Goal: Task Accomplishment & Management: Manage account settings

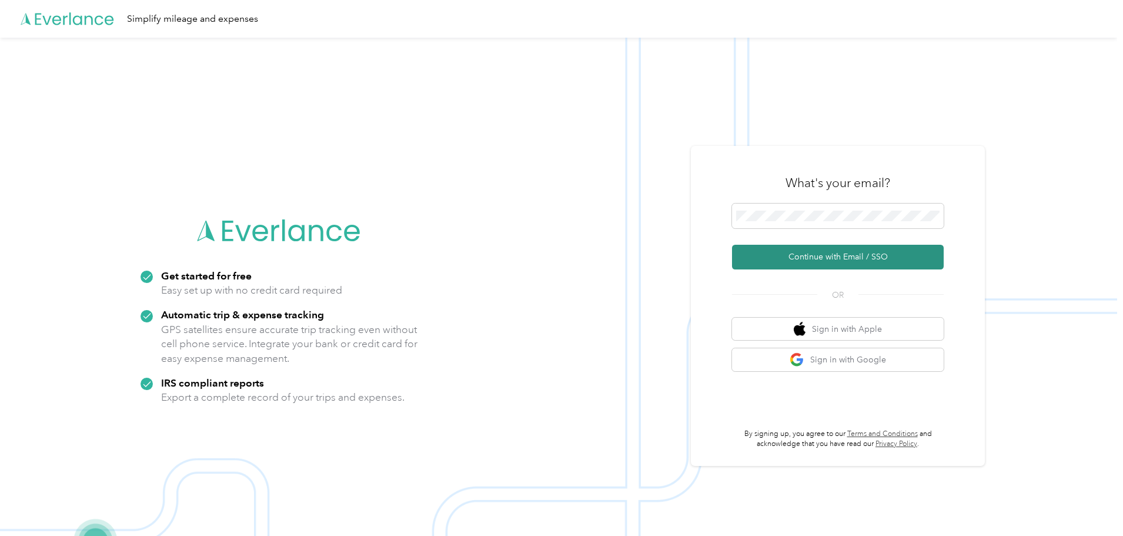
click at [834, 260] on button "Continue with Email / SSO" at bounding box center [838, 257] width 212 height 25
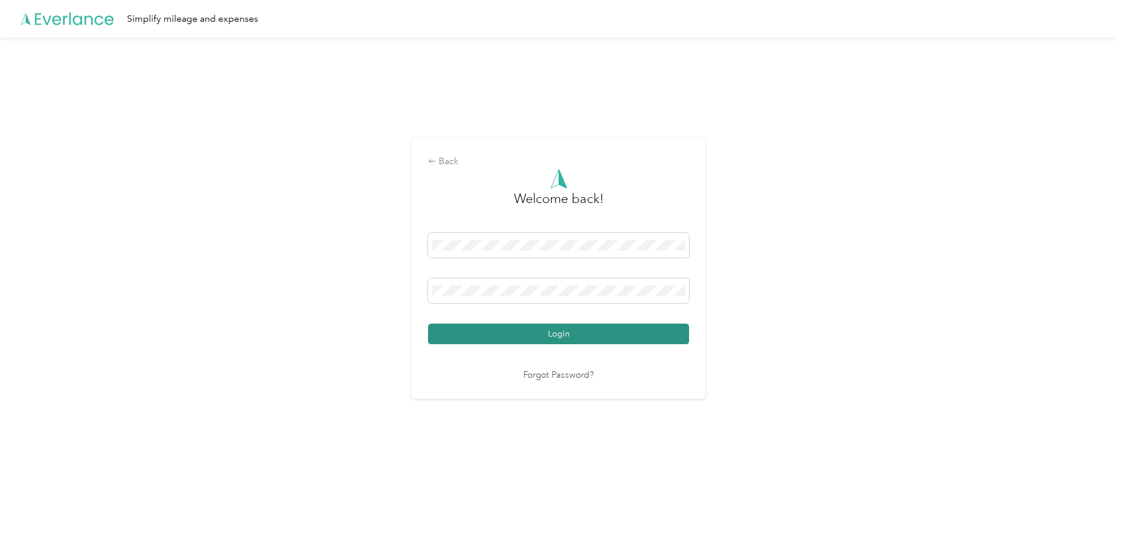
click at [513, 341] on button "Login" at bounding box center [558, 333] width 261 height 21
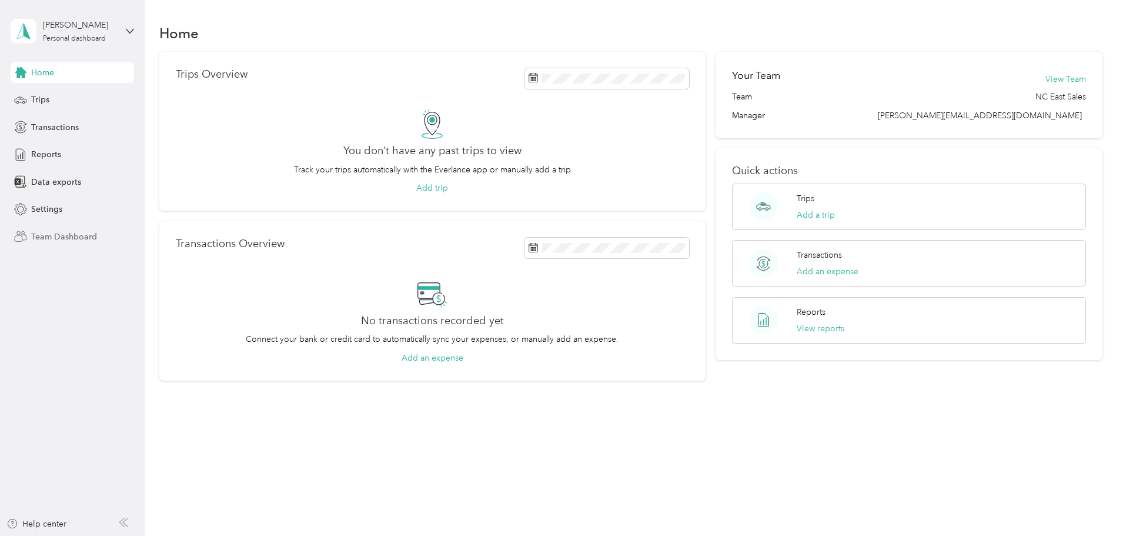
click at [61, 238] on span "Team Dashboard" at bounding box center [64, 236] width 66 height 12
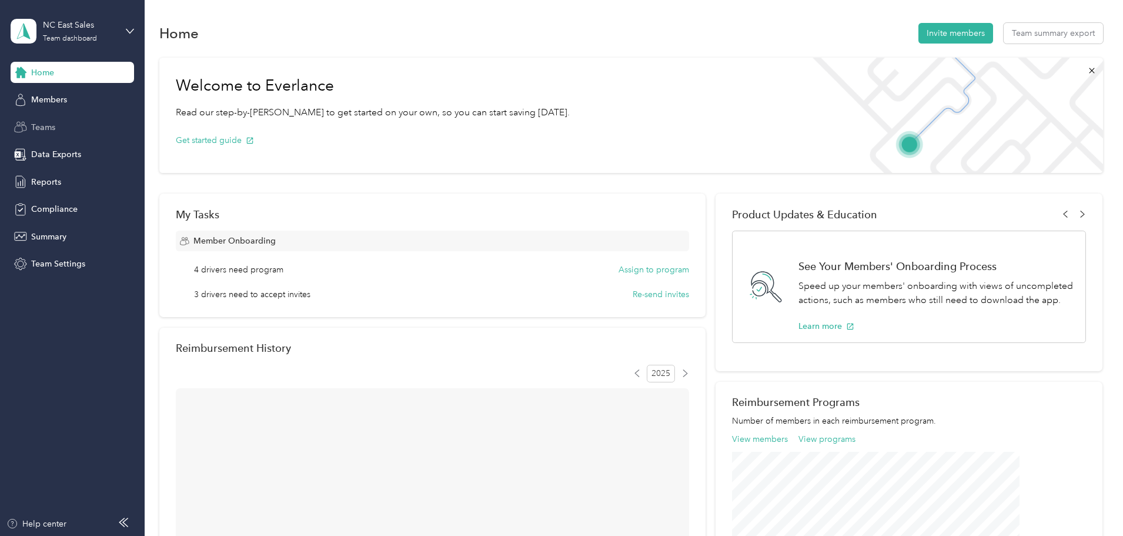
click at [46, 124] on span "Teams" at bounding box center [43, 127] width 24 height 12
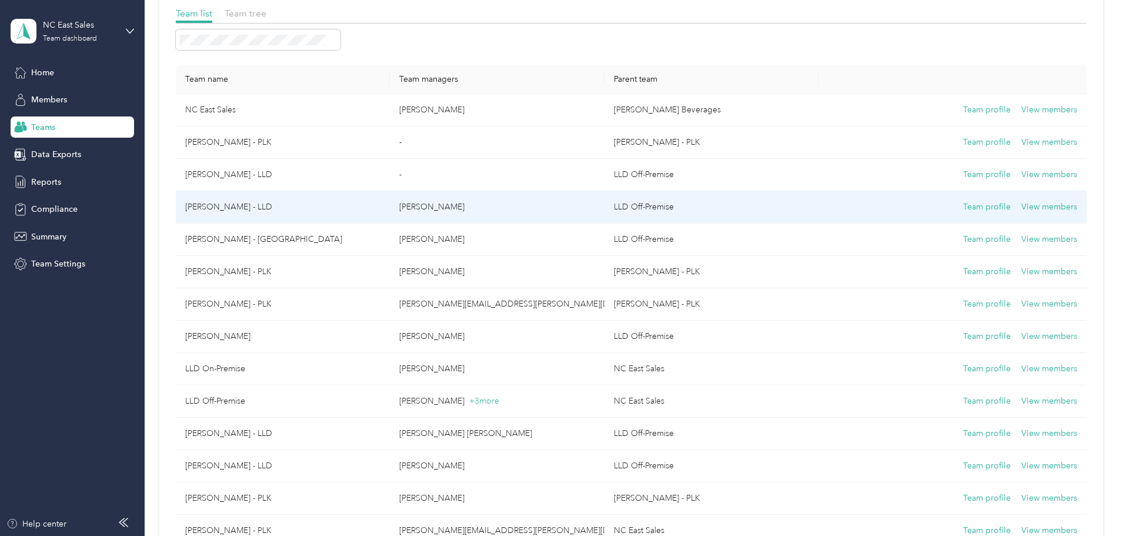
scroll to position [118, 0]
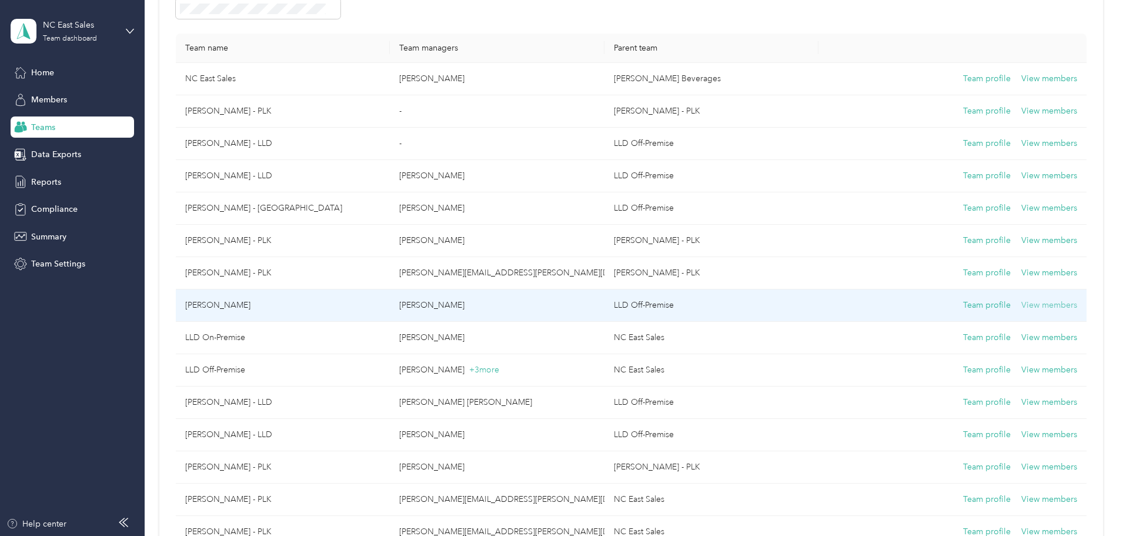
click at [1021, 302] on button "View members" at bounding box center [1049, 305] width 56 height 13
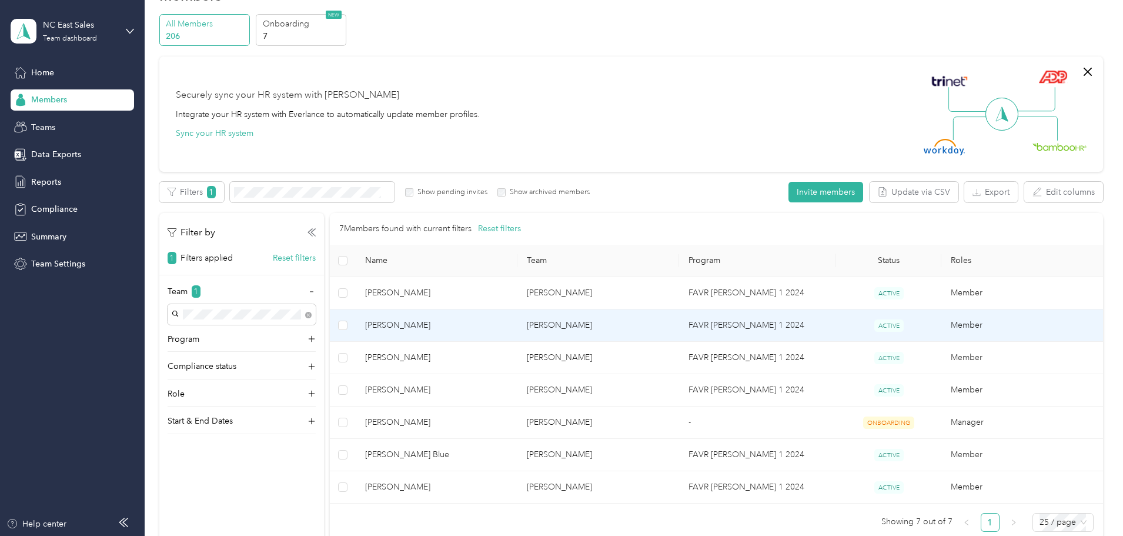
scroll to position [59, 0]
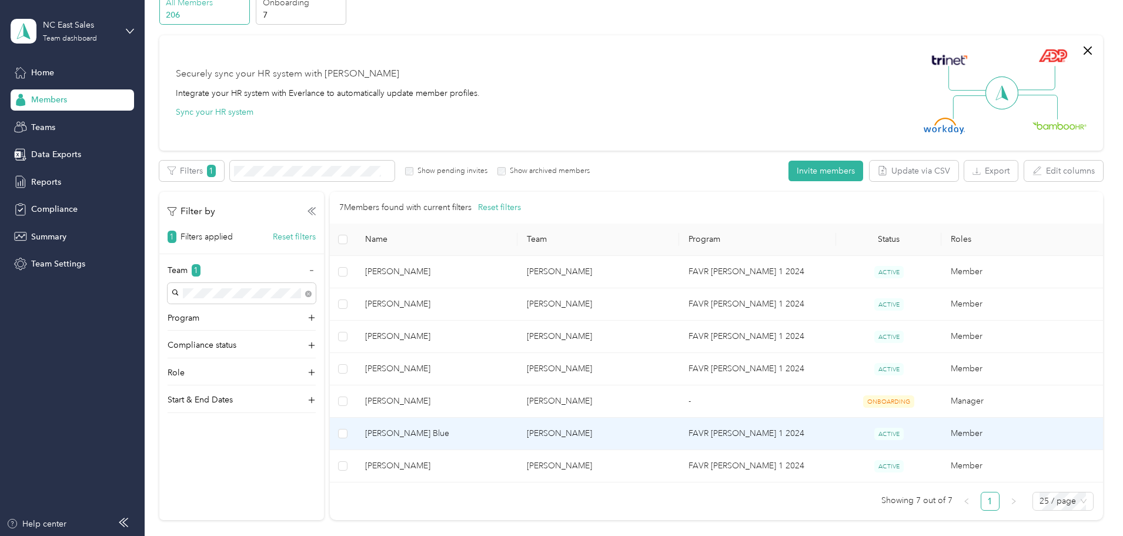
click at [941, 431] on td "Member" at bounding box center [1022, 433] width 162 height 32
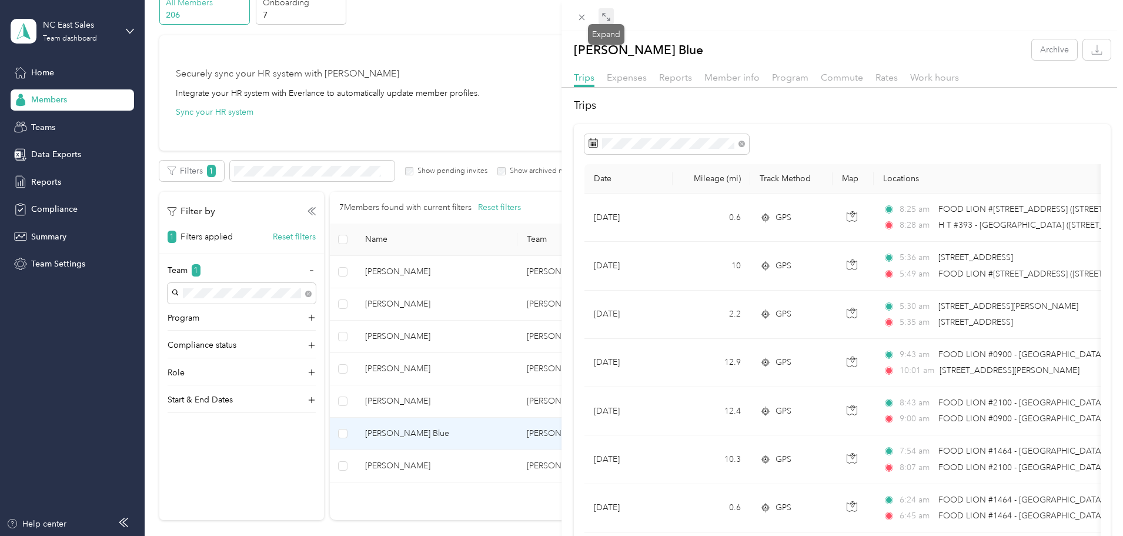
click at [608, 19] on icon at bounding box center [605, 16] width 9 height 9
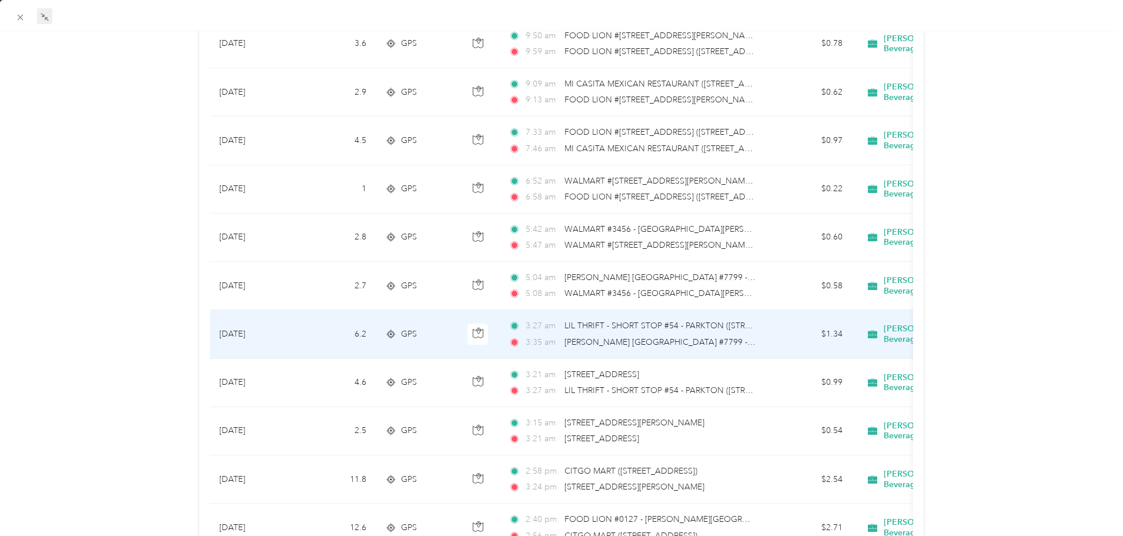
scroll to position [971, 0]
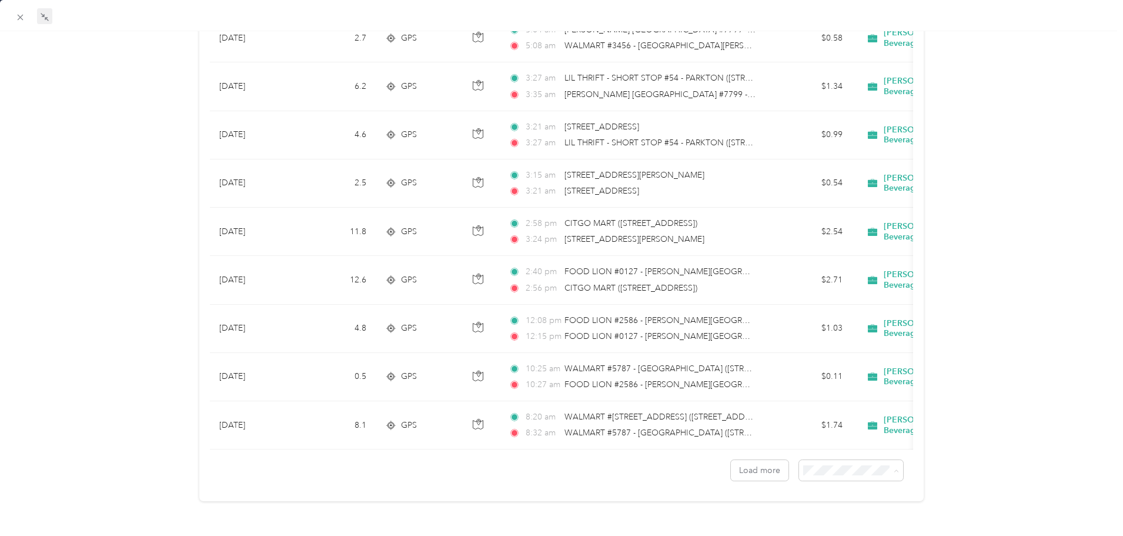
click at [823, 522] on span "100 per load" at bounding box center [823, 524] width 48 height 10
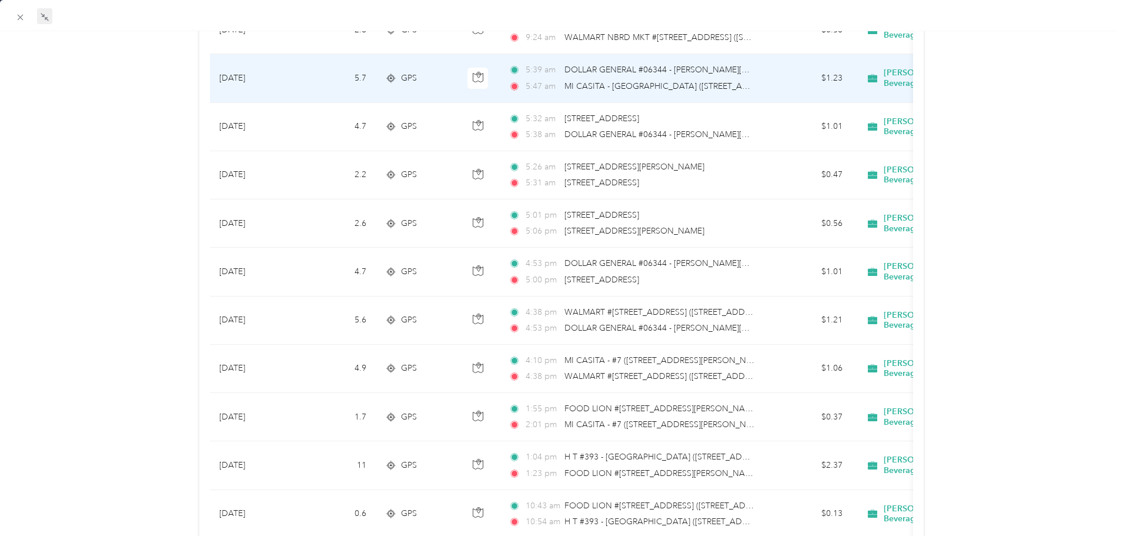
scroll to position [2381, 0]
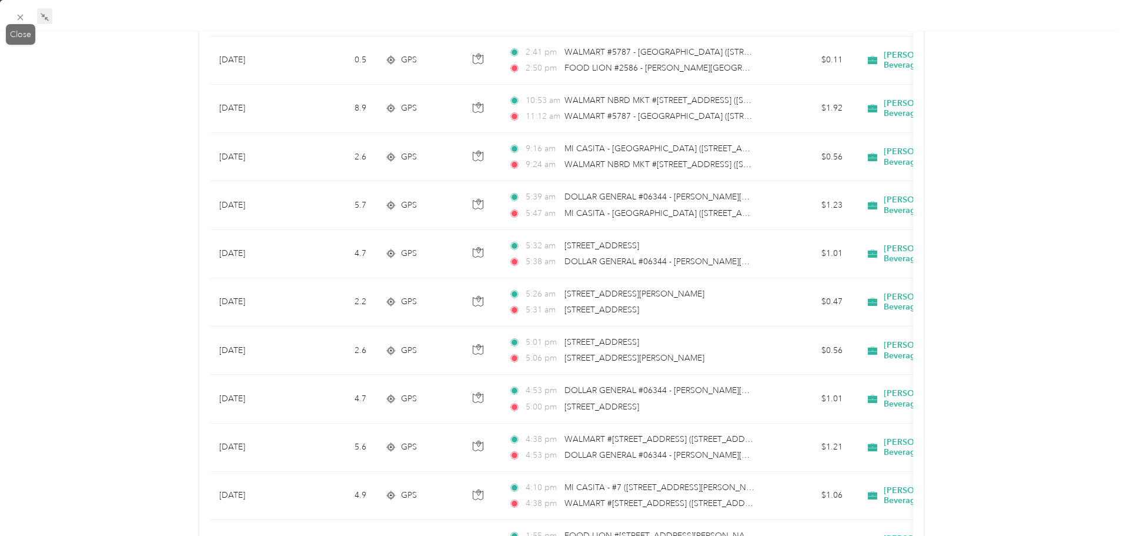
drag, startPoint x: 17, startPoint y: 16, endPoint x: 120, endPoint y: 102, distance: 134.0
click at [17, 17] on icon at bounding box center [20, 17] width 10 height 10
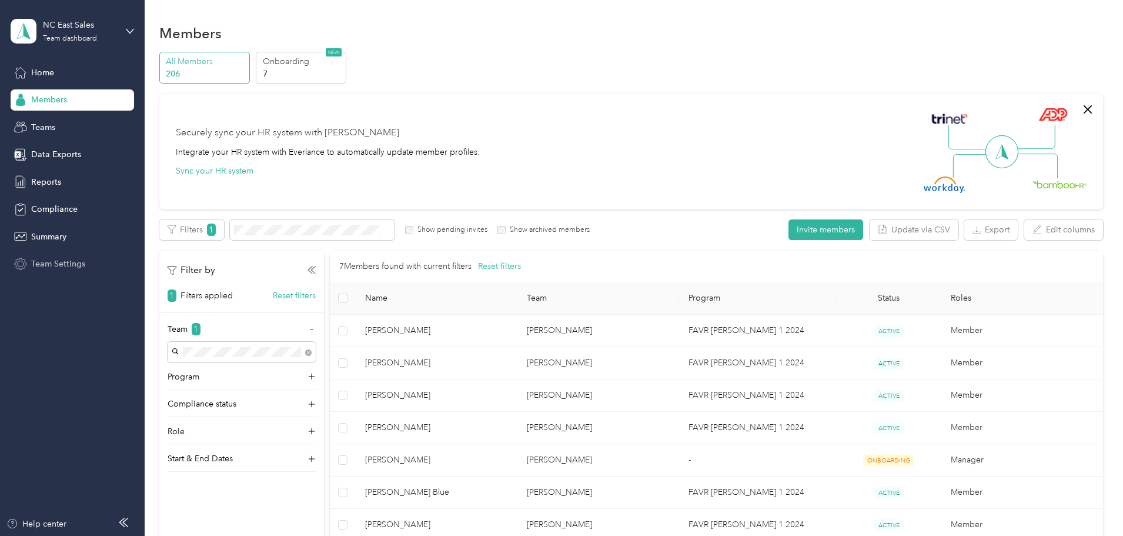
click at [61, 259] on span "Team Settings" at bounding box center [58, 263] width 54 height 12
click at [61, 129] on div "Teams" at bounding box center [72, 126] width 123 height 21
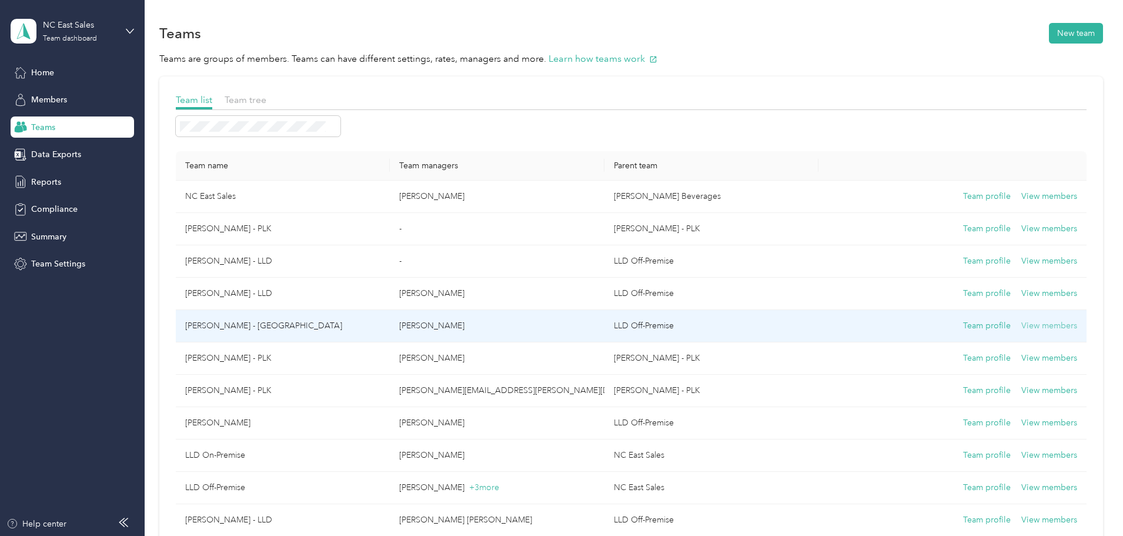
click at [1021, 324] on button "View members" at bounding box center [1049, 325] width 56 height 13
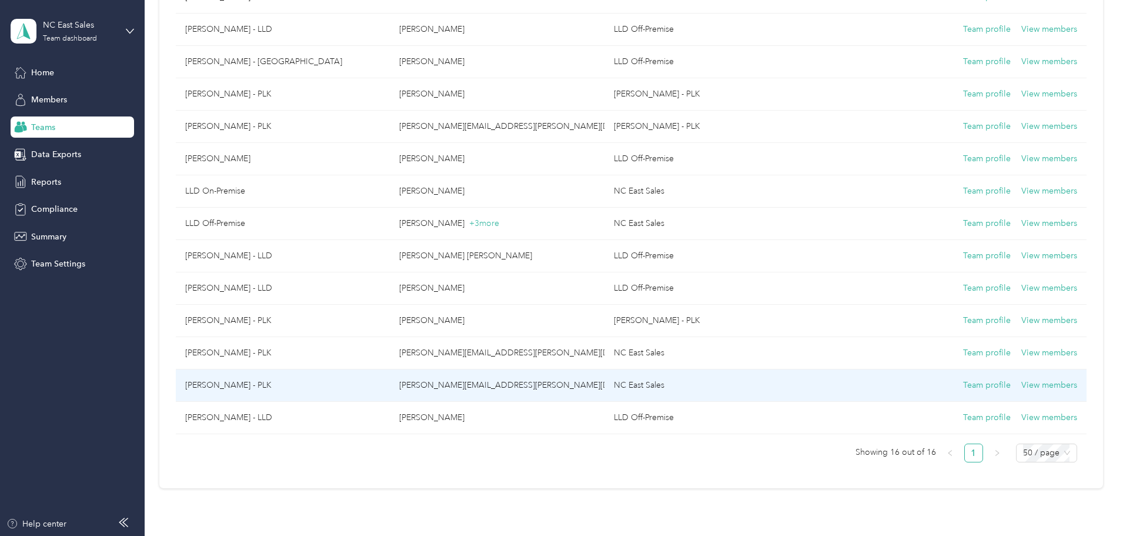
scroll to position [235, 0]
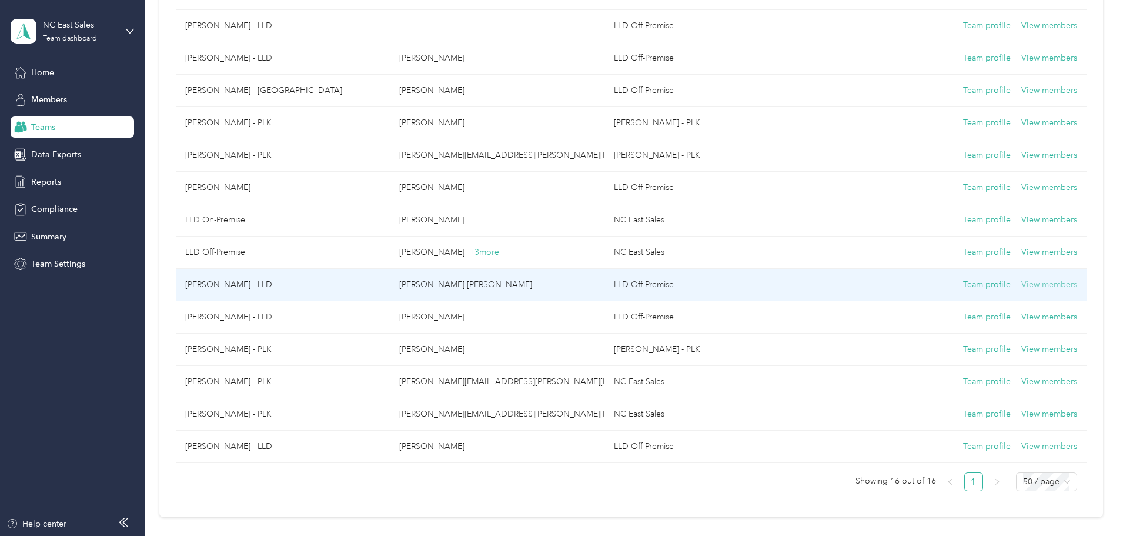
click at [1021, 285] on button "View members" at bounding box center [1049, 284] width 56 height 13
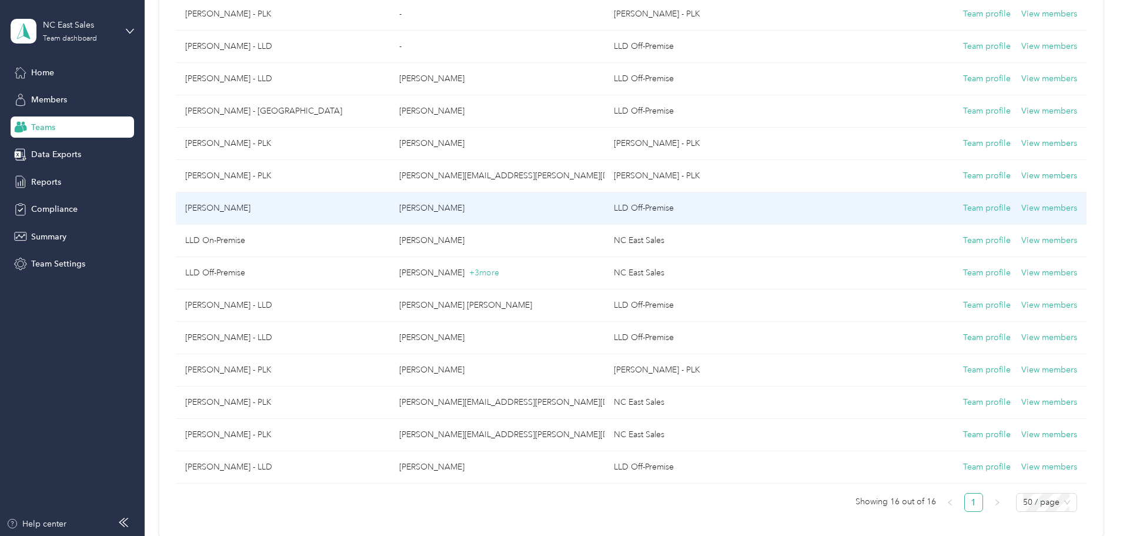
scroll to position [235, 0]
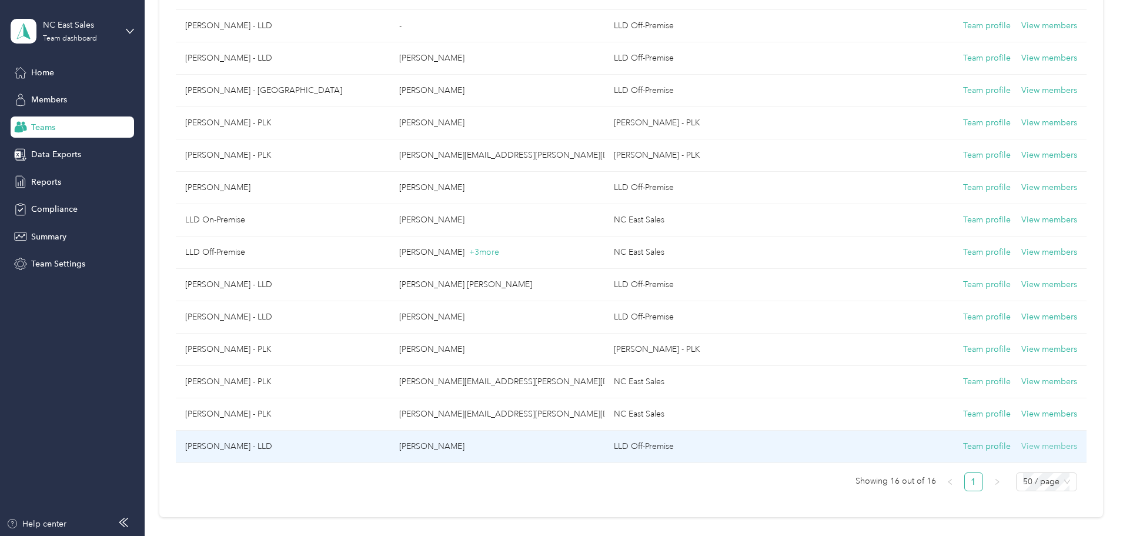
click at [1021, 447] on button "View members" at bounding box center [1049, 446] width 56 height 13
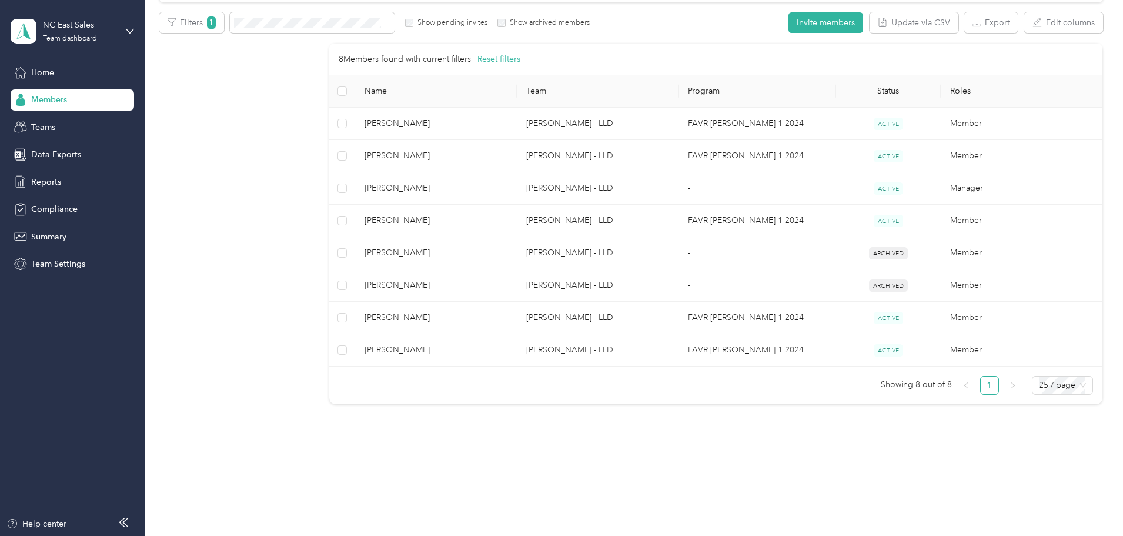
scroll to position [207, 0]
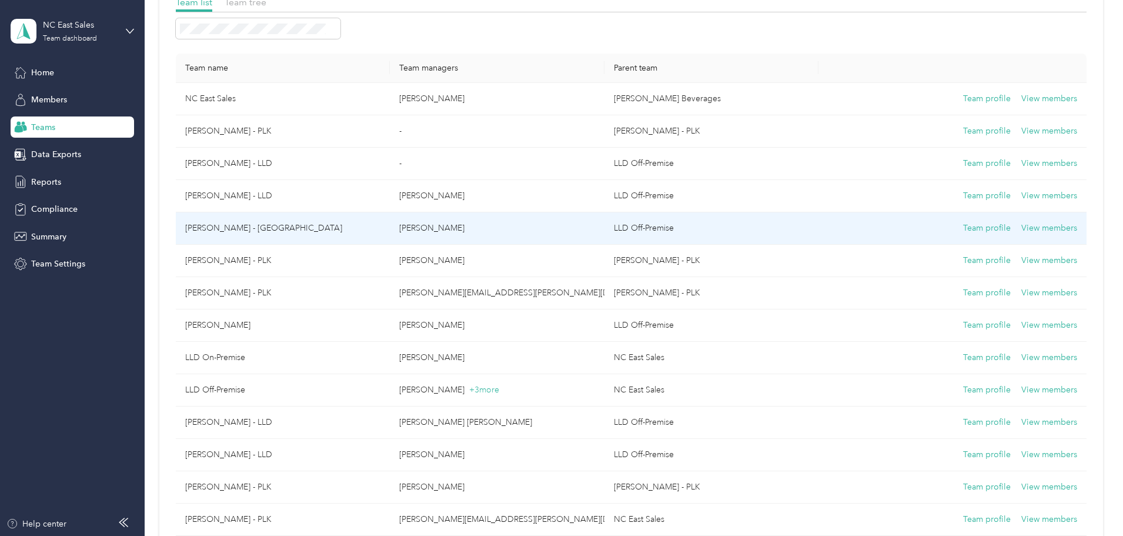
scroll to position [118, 0]
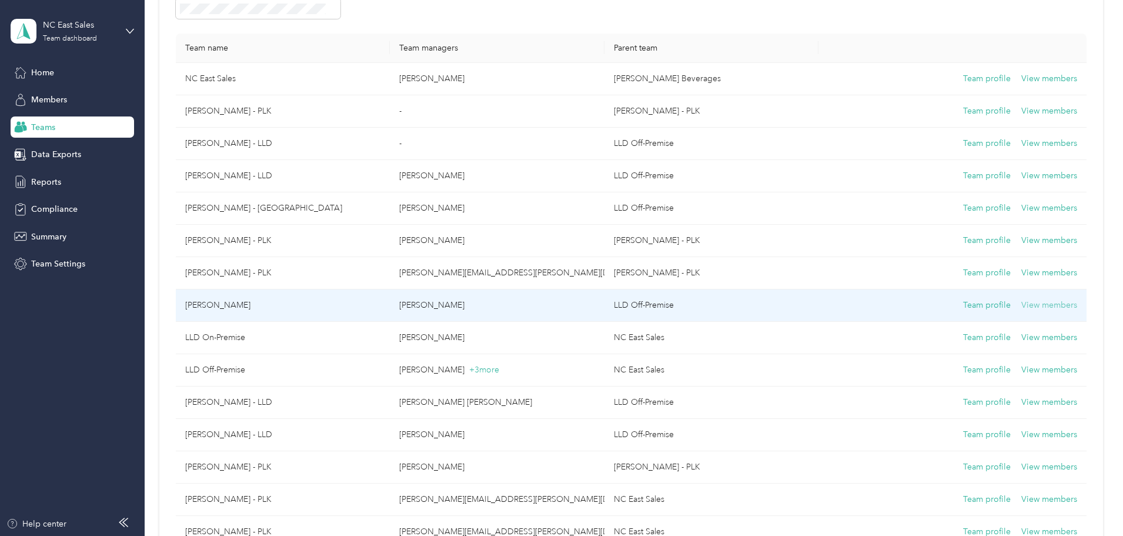
click at [1021, 302] on button "View members" at bounding box center [1049, 305] width 56 height 13
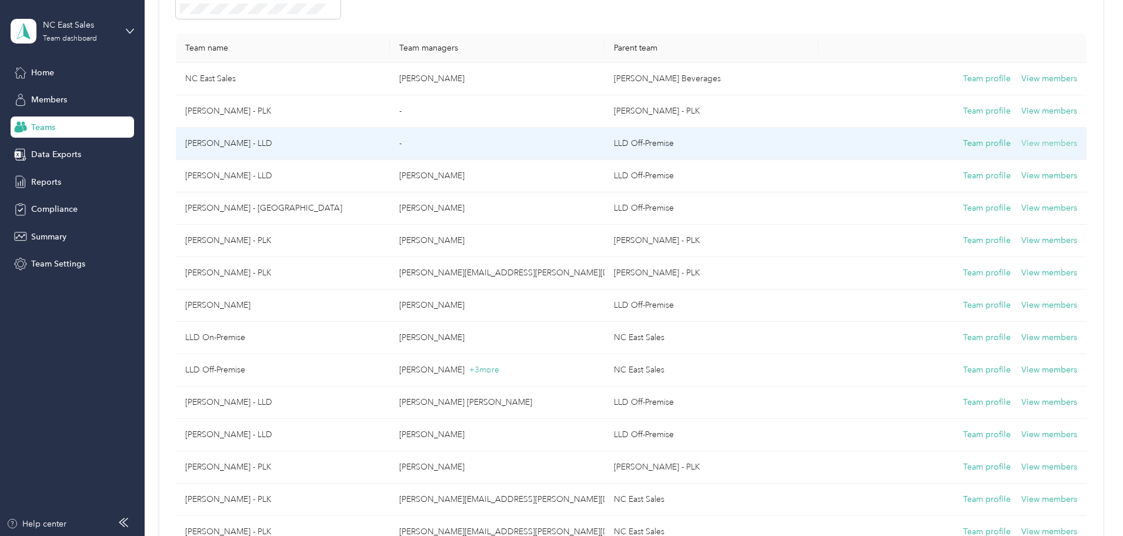
click at [1021, 146] on button "View members" at bounding box center [1049, 143] width 56 height 13
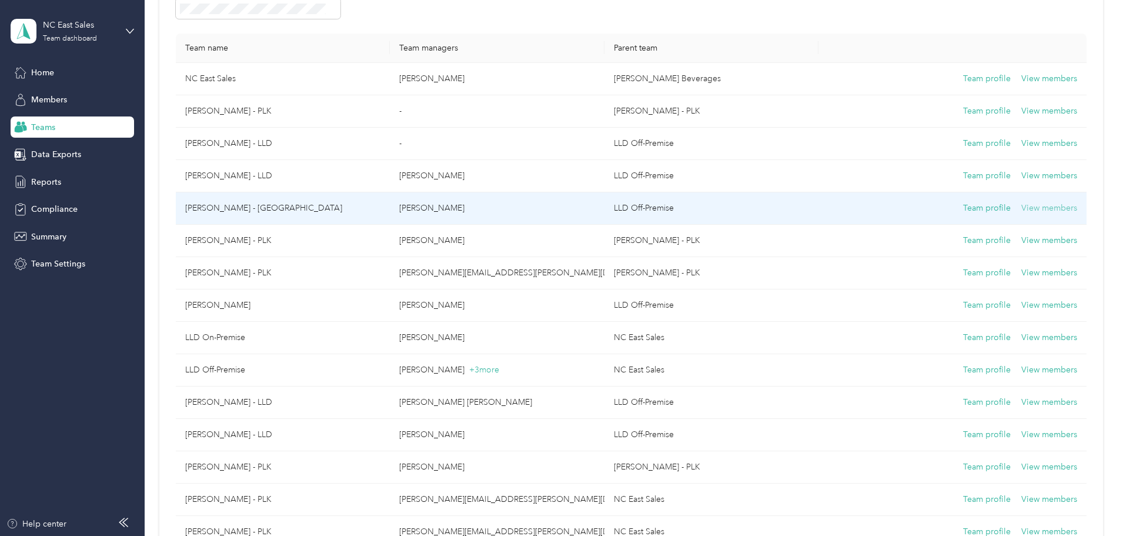
click at [1021, 208] on button "View members" at bounding box center [1049, 208] width 56 height 13
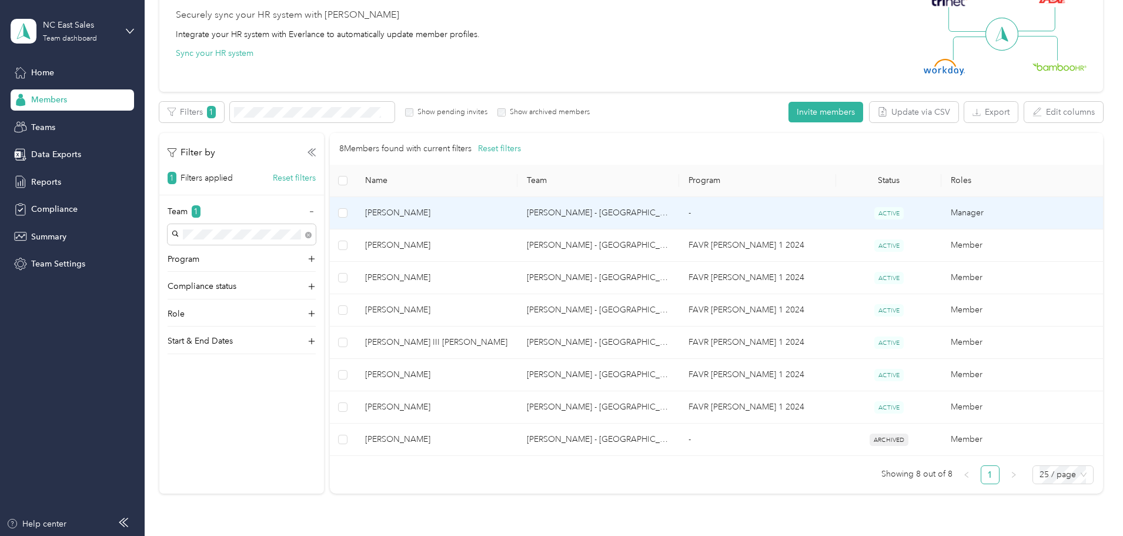
click at [941, 208] on td "Manager" at bounding box center [1022, 213] width 162 height 32
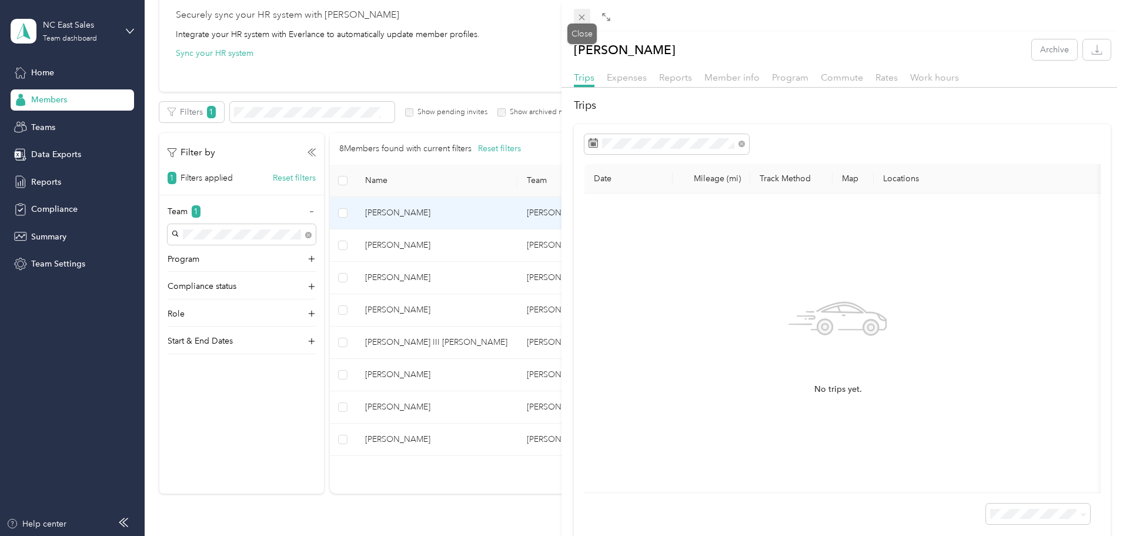
click at [588, 17] on span at bounding box center [582, 17] width 16 height 16
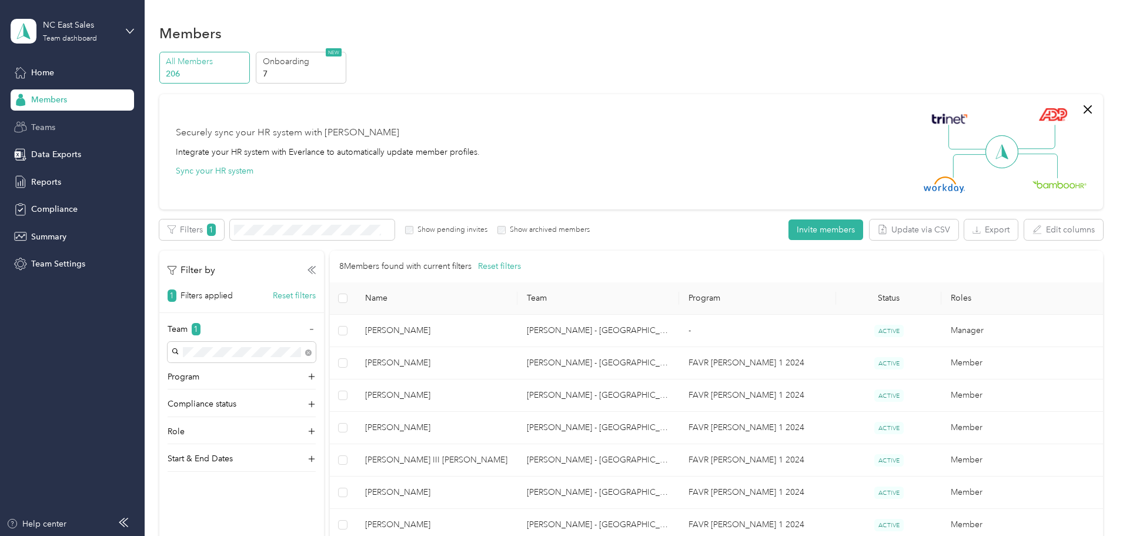
click at [42, 125] on span "Teams" at bounding box center [43, 127] width 24 height 12
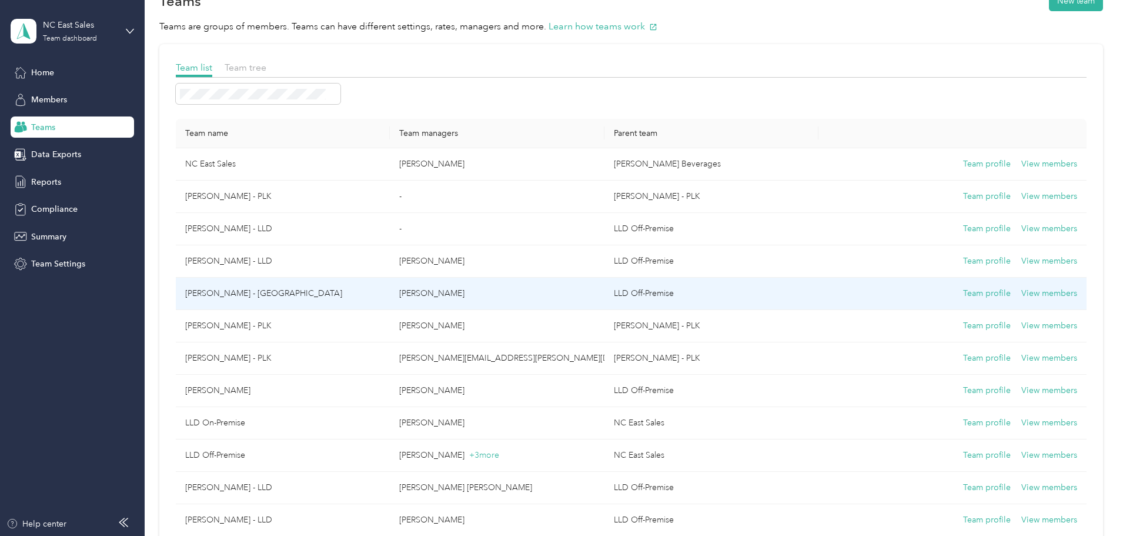
scroll to position [59, 0]
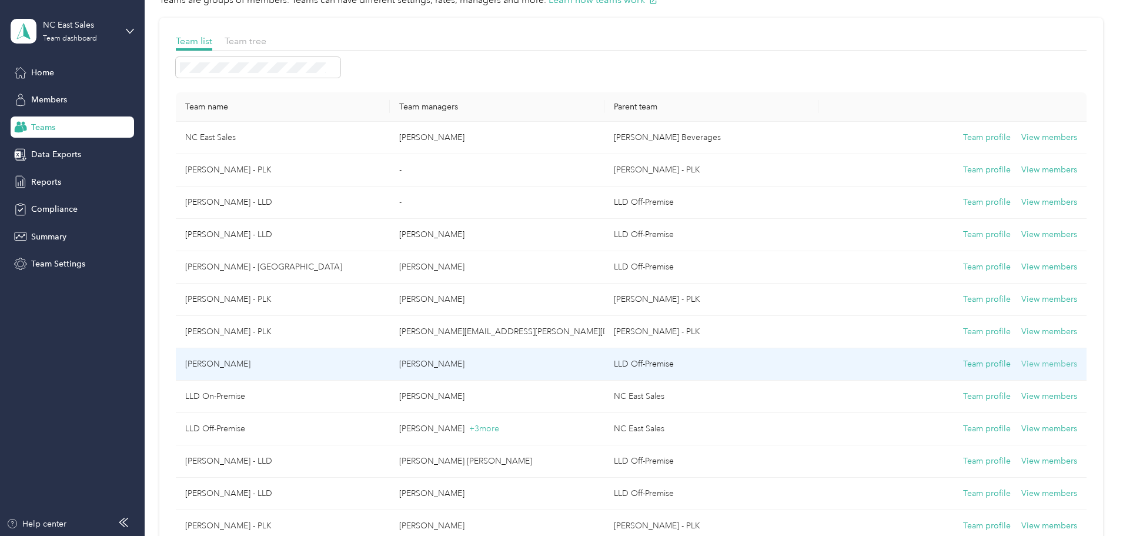
click at [1021, 363] on button "View members" at bounding box center [1049, 363] width 56 height 13
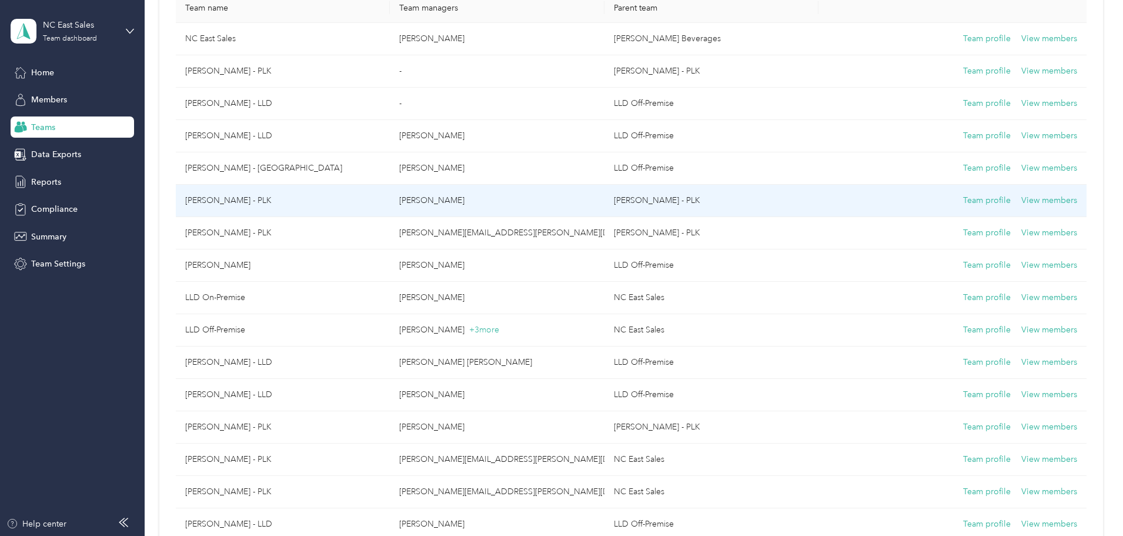
scroll to position [176, 0]
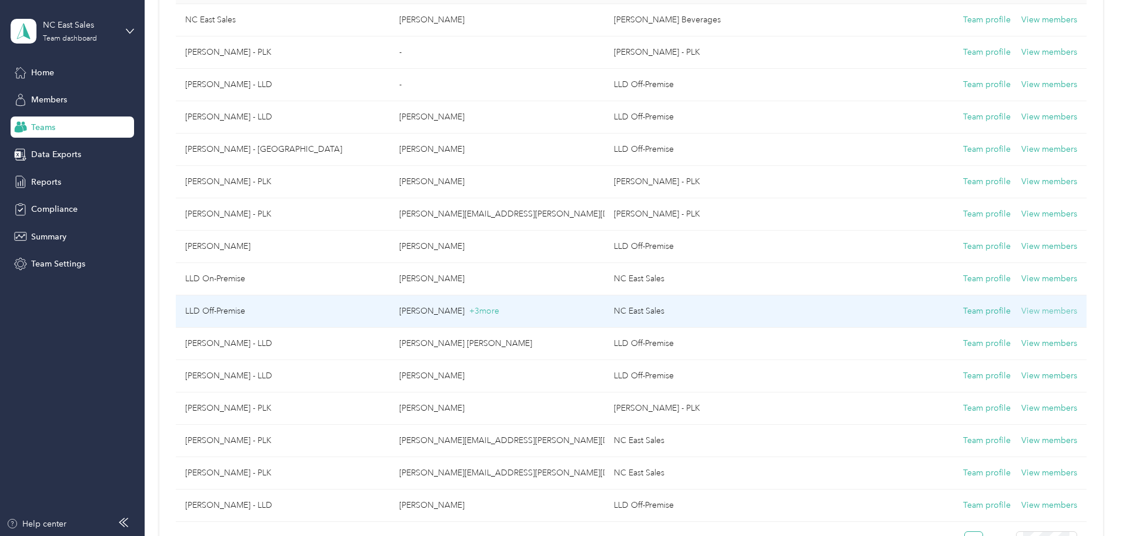
click at [1021, 308] on button "View members" at bounding box center [1049, 310] width 56 height 13
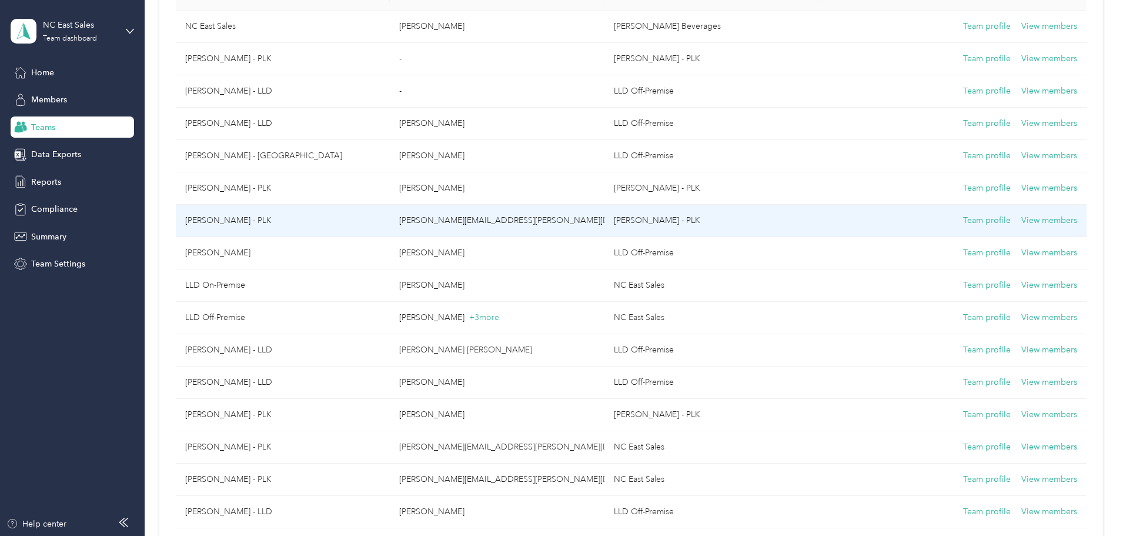
scroll to position [176, 0]
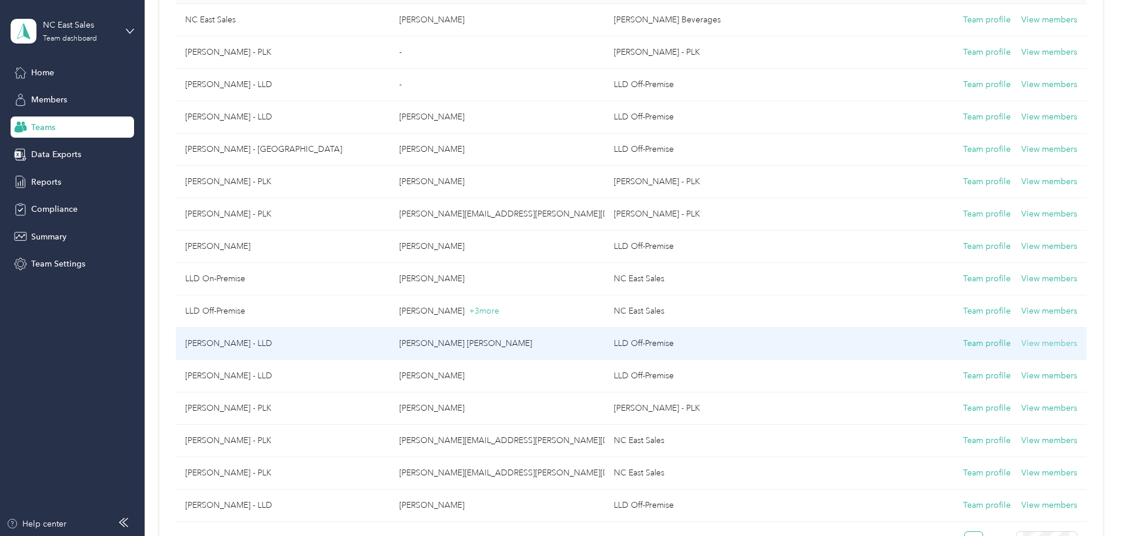
click at [1021, 346] on button "View members" at bounding box center [1049, 343] width 56 height 13
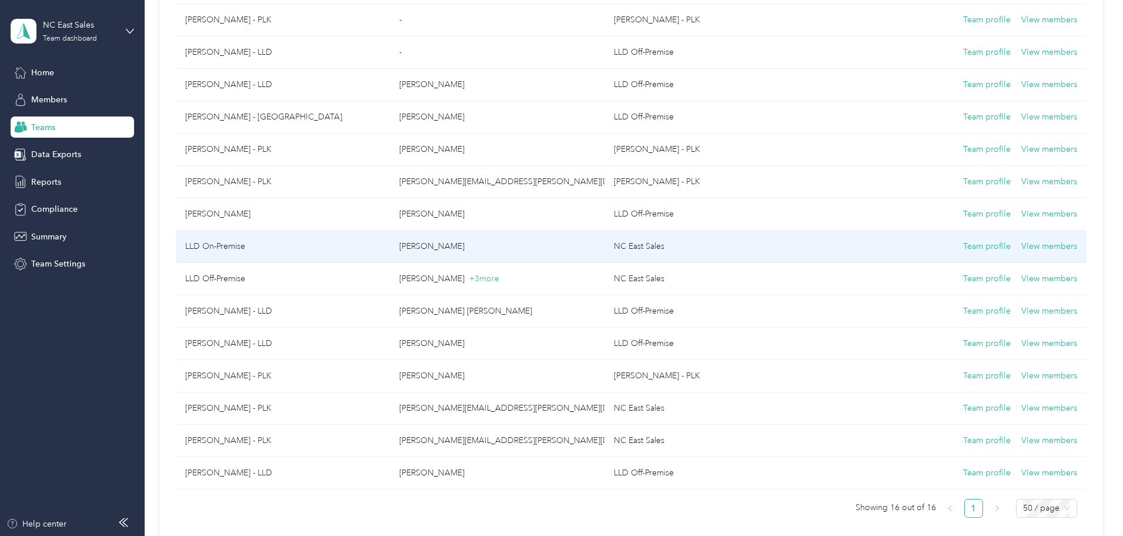
scroll to position [235, 0]
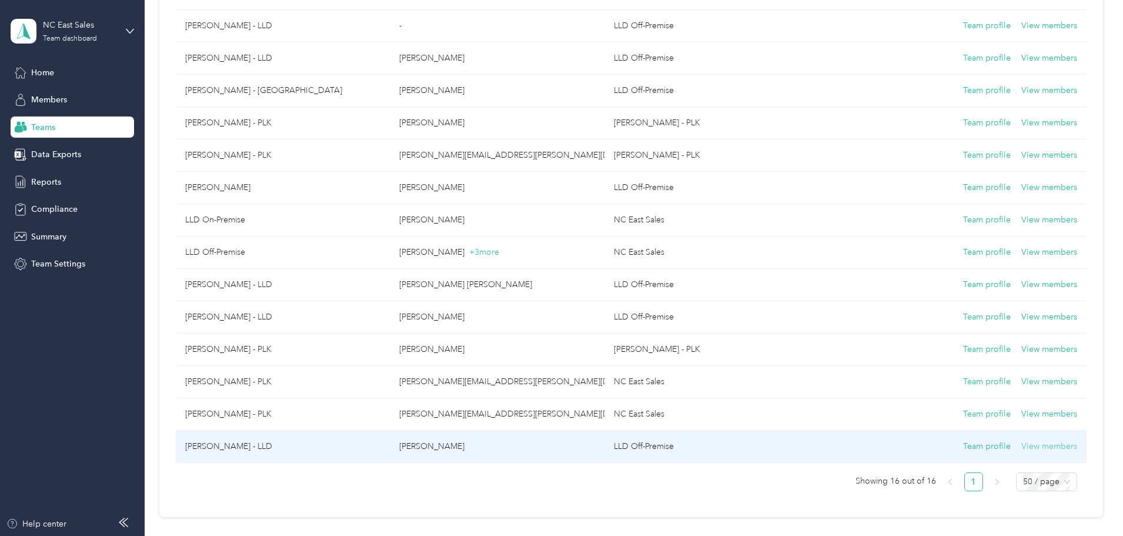
click at [1021, 443] on button "View members" at bounding box center [1049, 446] width 56 height 13
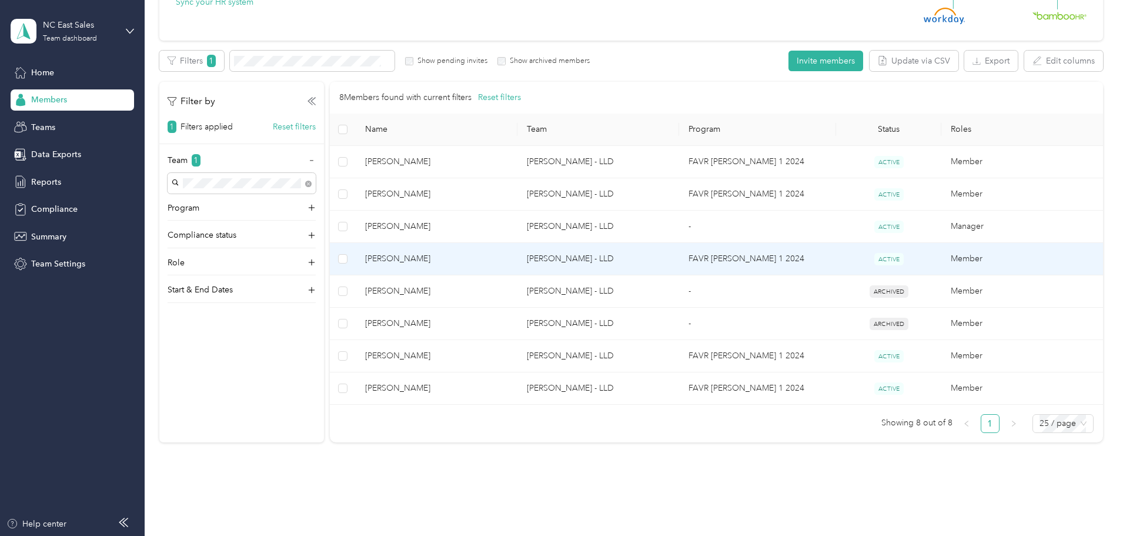
scroll to position [148, 0]
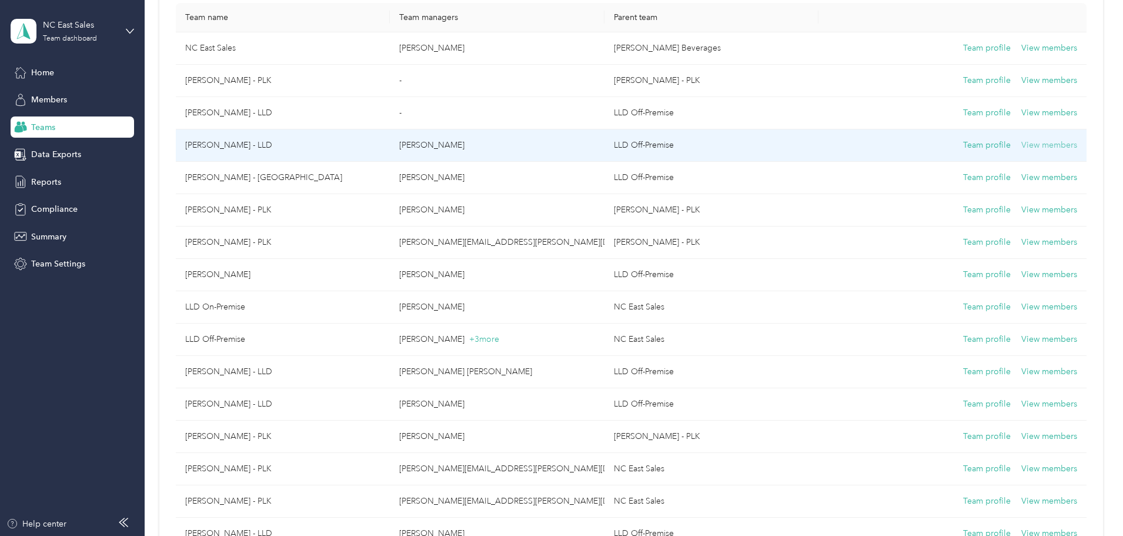
click at [1021, 143] on button "View members" at bounding box center [1049, 145] width 56 height 13
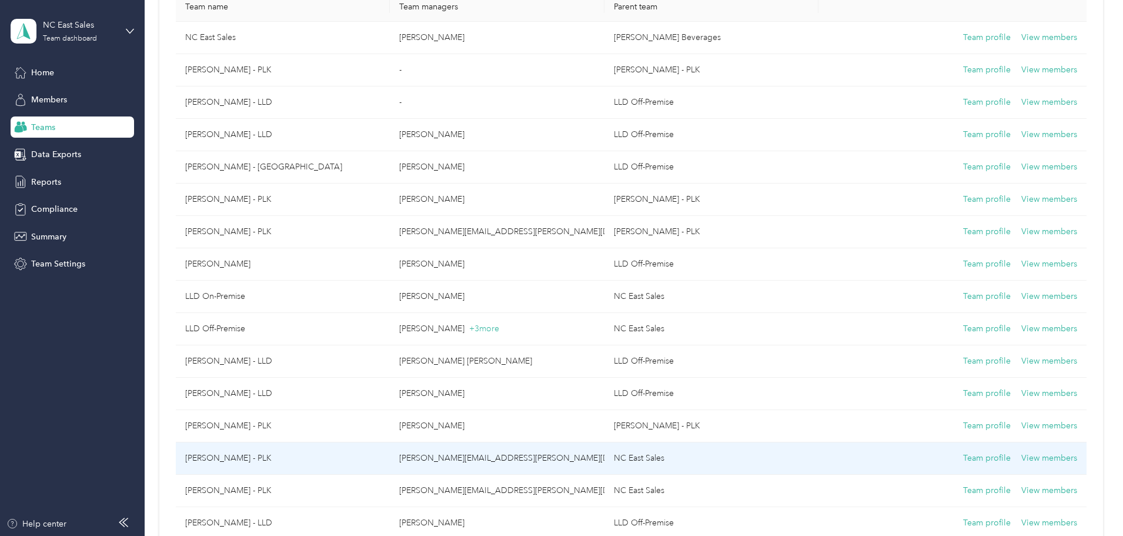
scroll to position [148, 0]
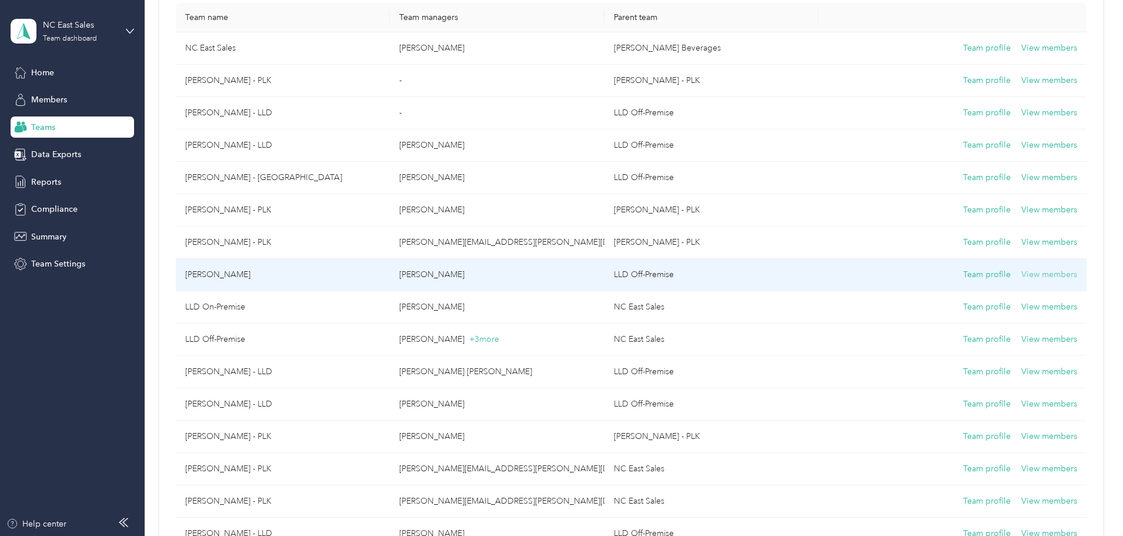
click at [1021, 270] on button "View members" at bounding box center [1049, 274] width 56 height 13
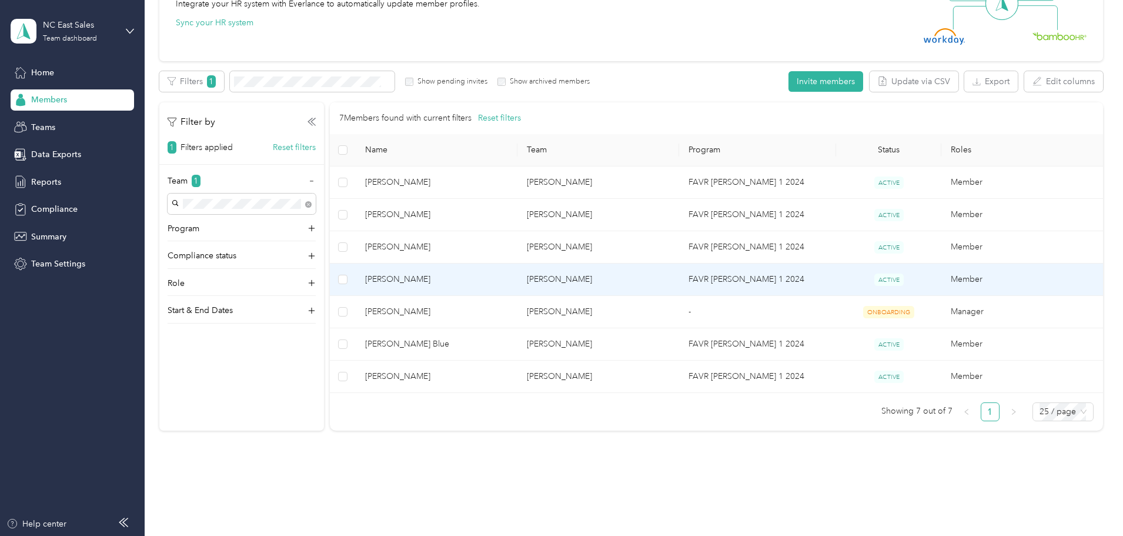
click at [941, 275] on td "Member" at bounding box center [1022, 279] width 162 height 32
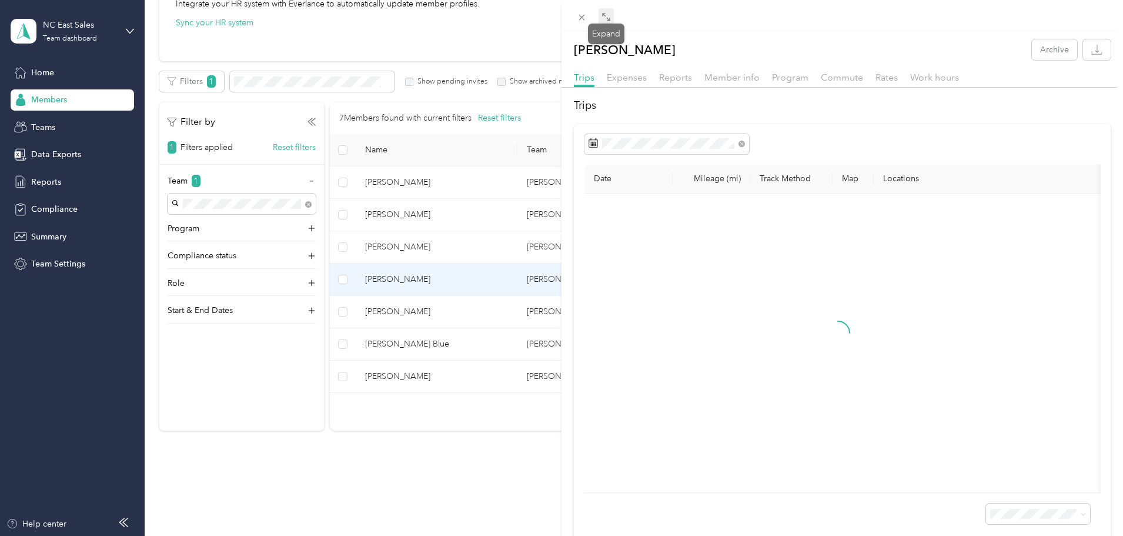
click at [604, 11] on span at bounding box center [605, 16] width 15 height 16
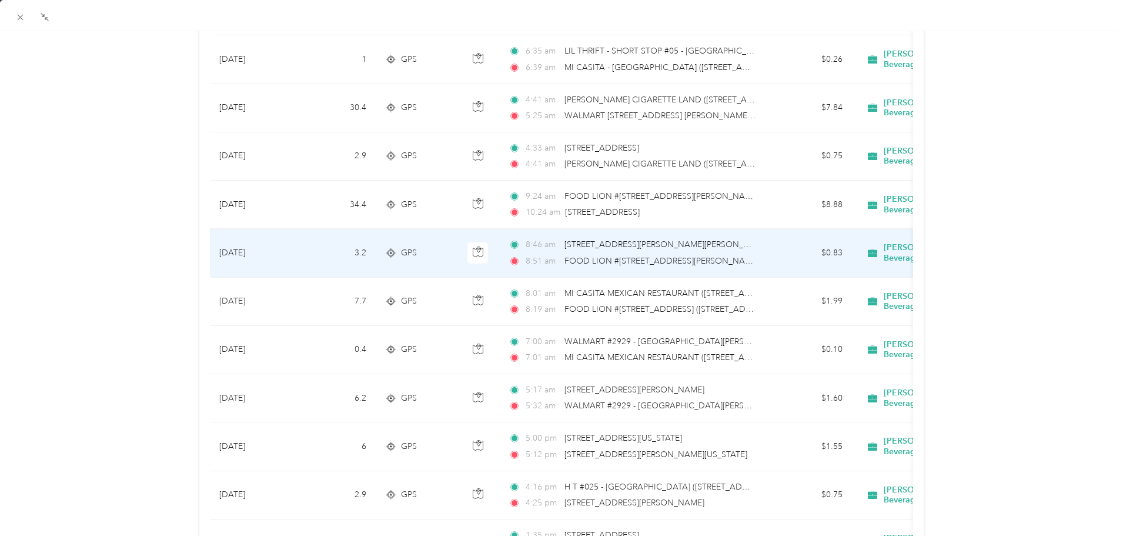
scroll to position [176, 0]
